Goal: Information Seeking & Learning: Find specific page/section

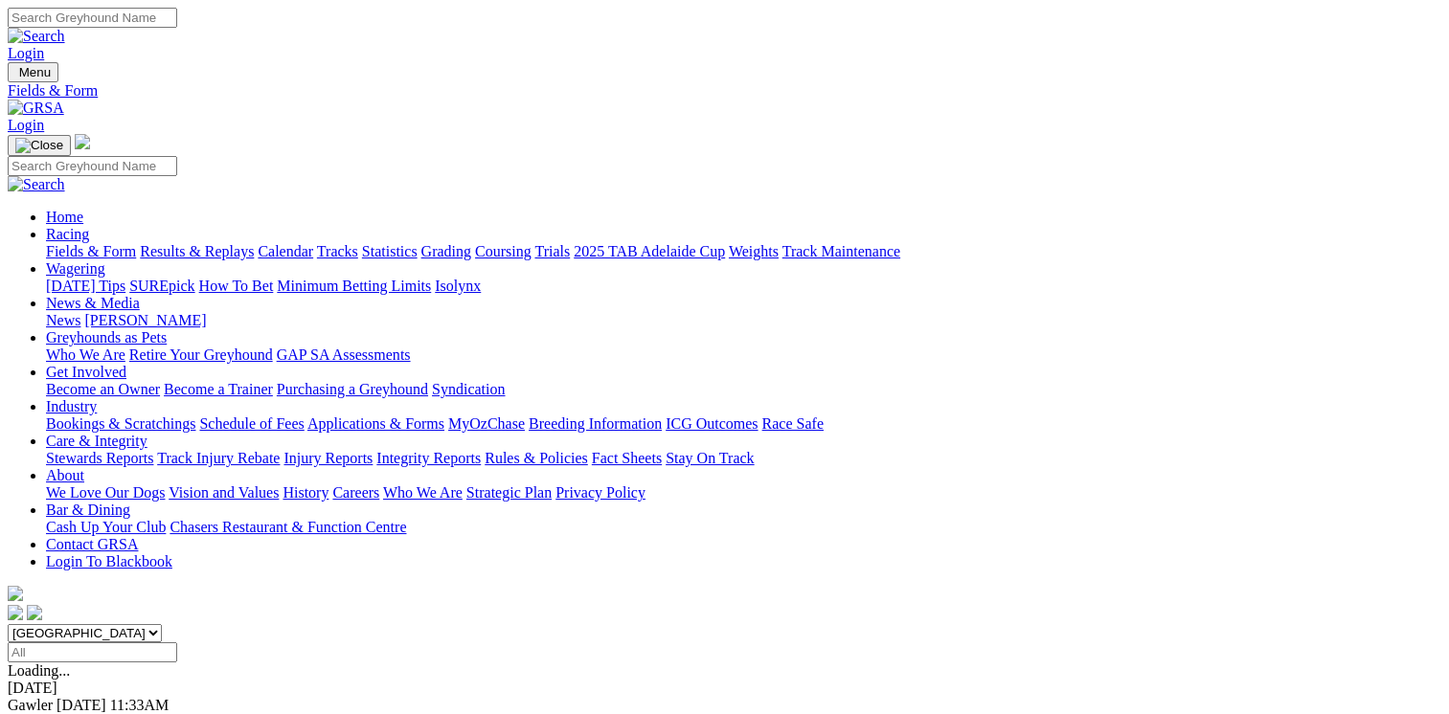
click at [481, 450] on link "Integrity Reports" at bounding box center [428, 458] width 104 height 16
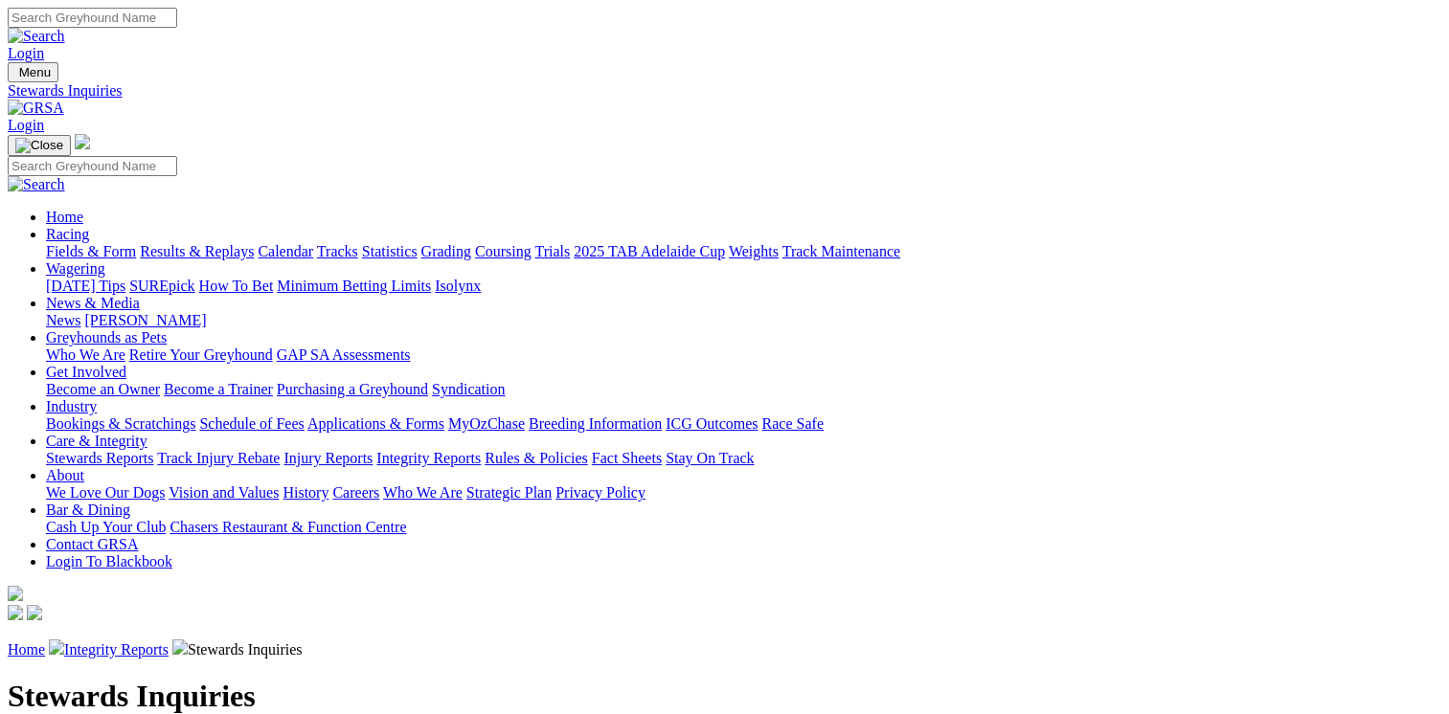
click at [481, 450] on link "Integrity Reports" at bounding box center [428, 458] width 104 height 16
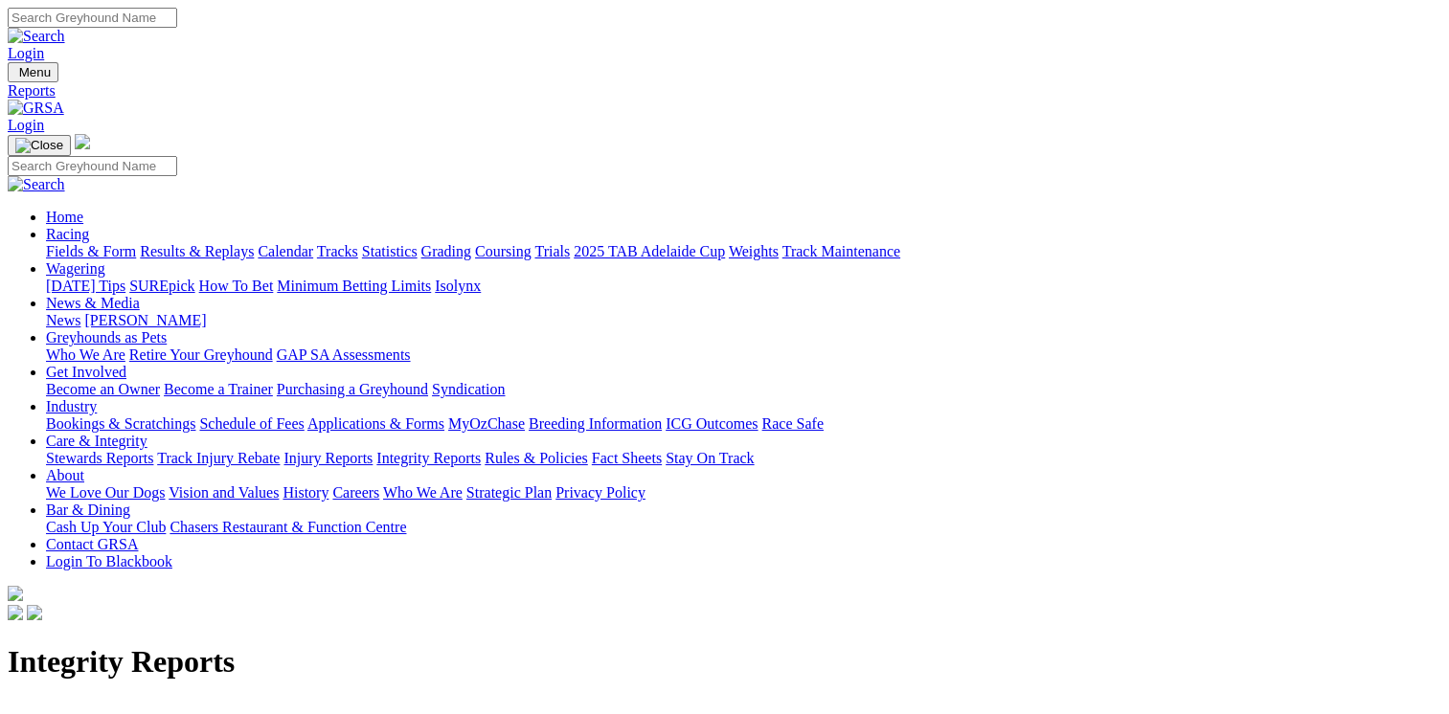
click at [91, 713] on link "IHP Hearings" at bounding box center [49, 726] width 83 height 16
